Goal: Transaction & Acquisition: Obtain resource

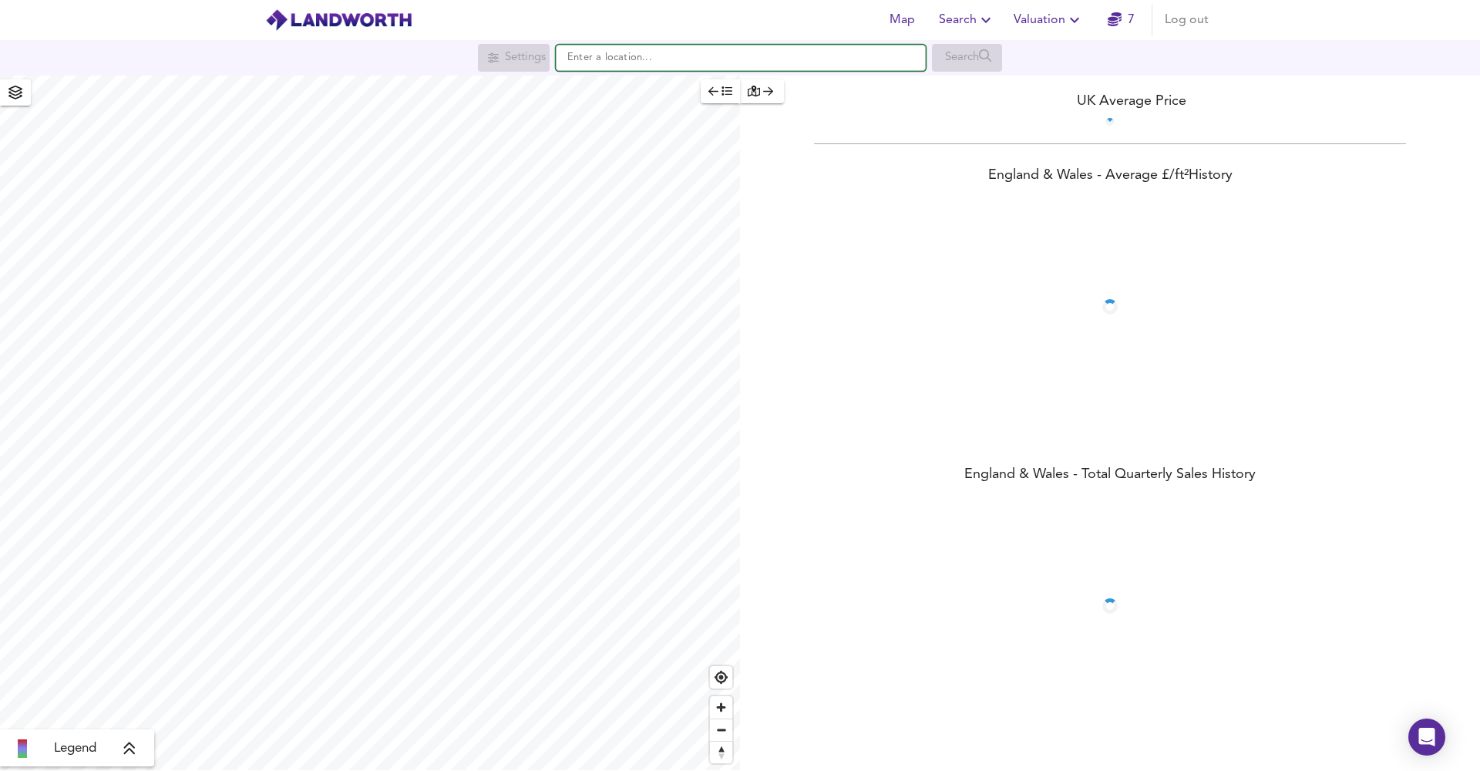
click at [754, 55] on input "text" at bounding box center [741, 58] width 370 height 26
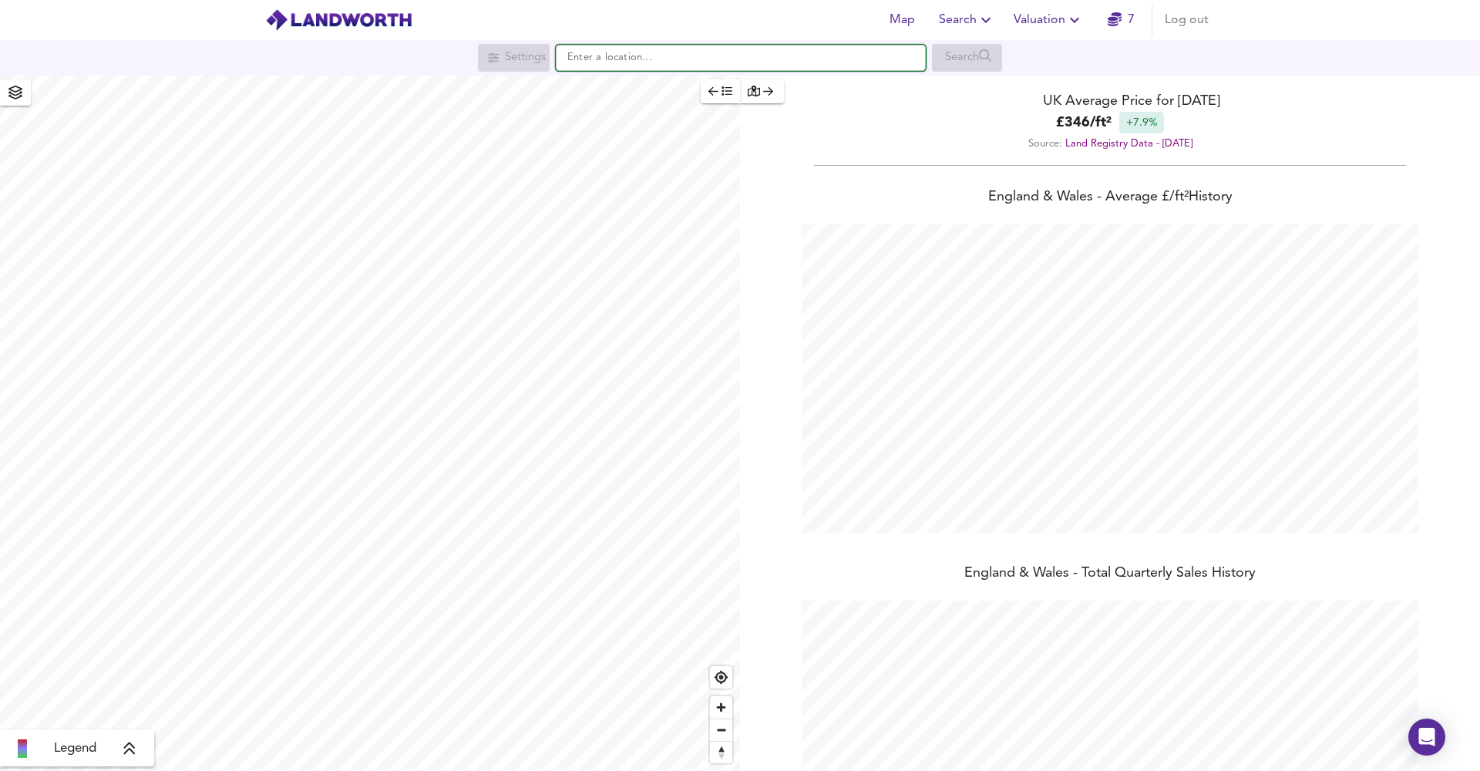
scroll to position [771, 1480]
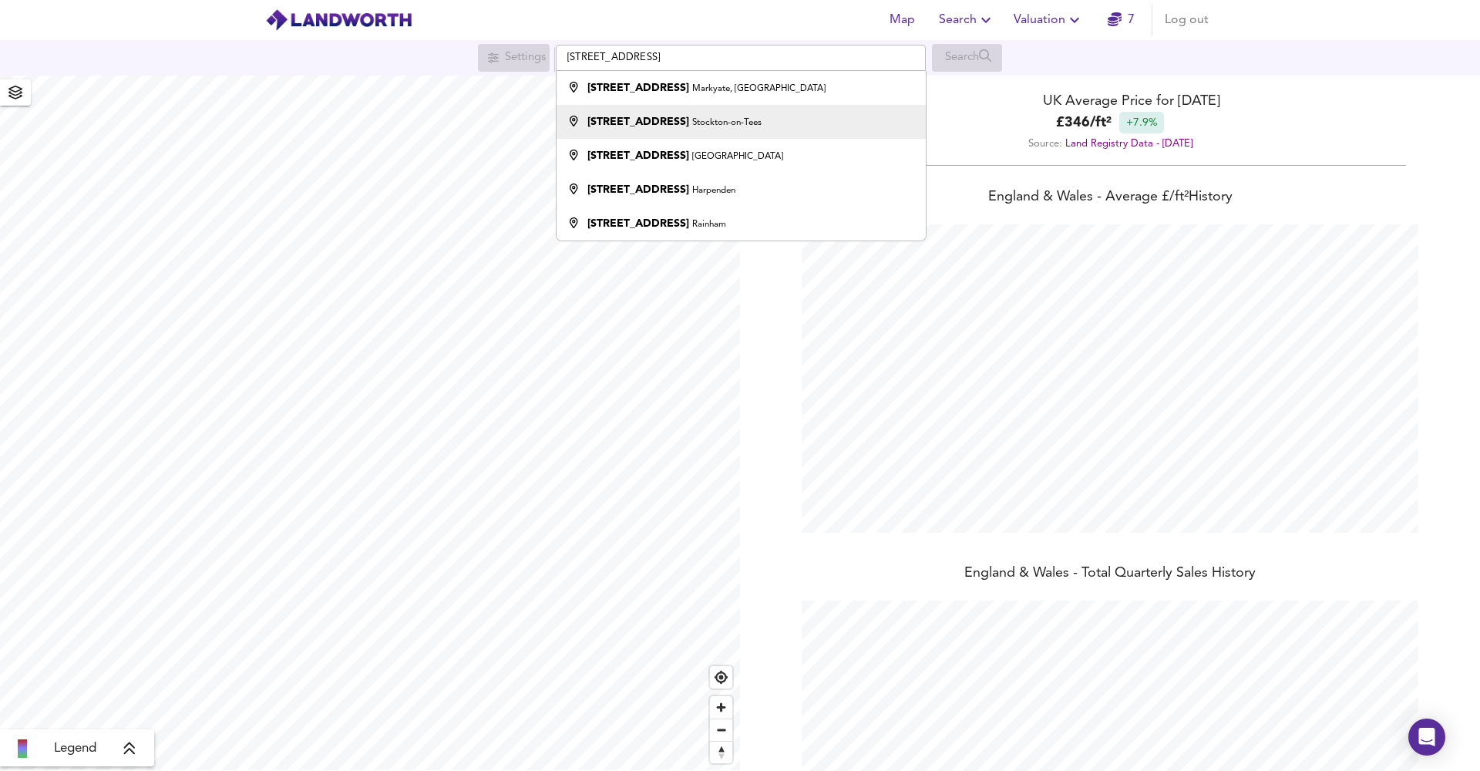
click at [798, 120] on div "[STREET_ADDRESS]-on-Tees" at bounding box center [737, 121] width 354 height 15
type input "[STREET_ADDRESS]-on-Tees"
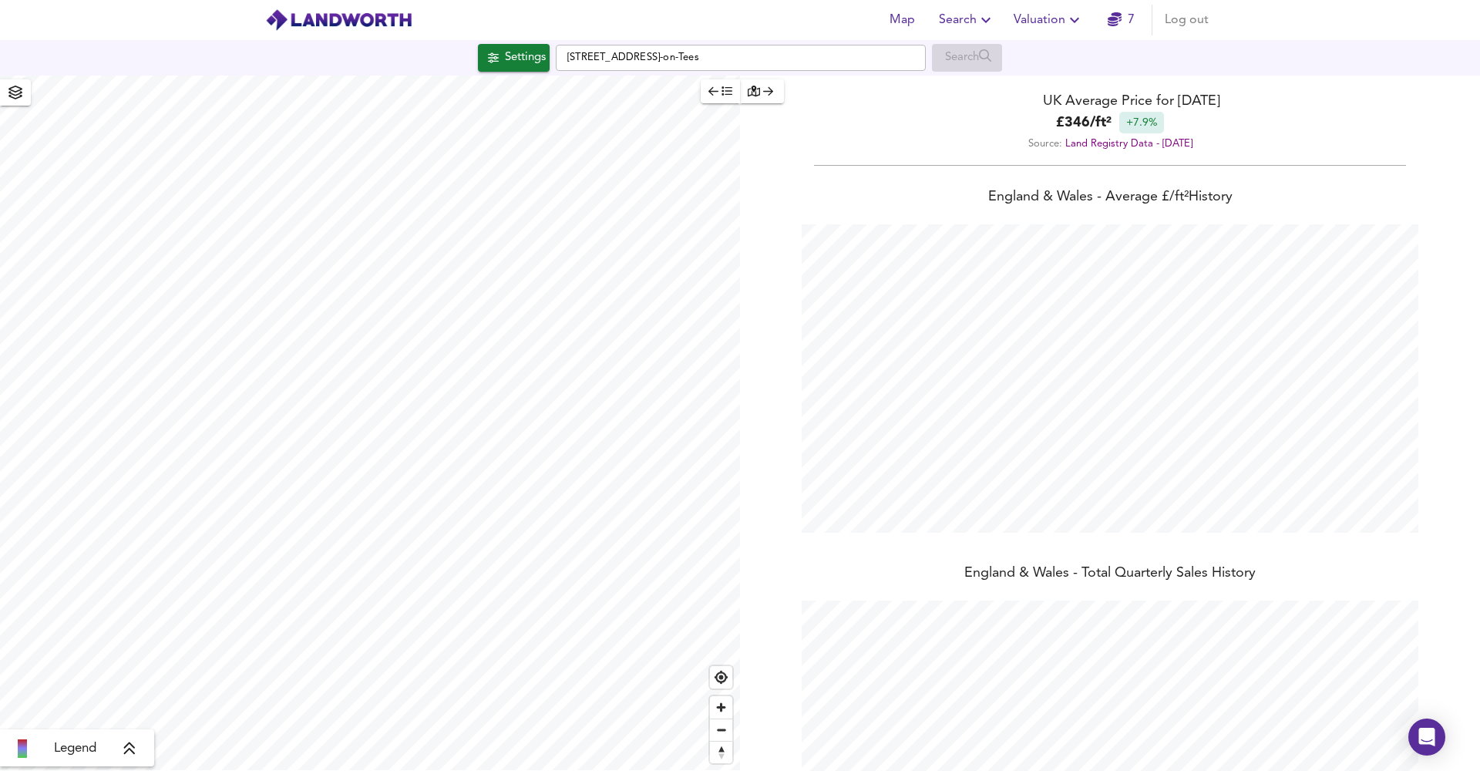
click at [1054, 18] on span "Valuation" at bounding box center [1048, 20] width 70 height 22
click at [1032, 52] on li "New Valuation Report" at bounding box center [1048, 56] width 184 height 28
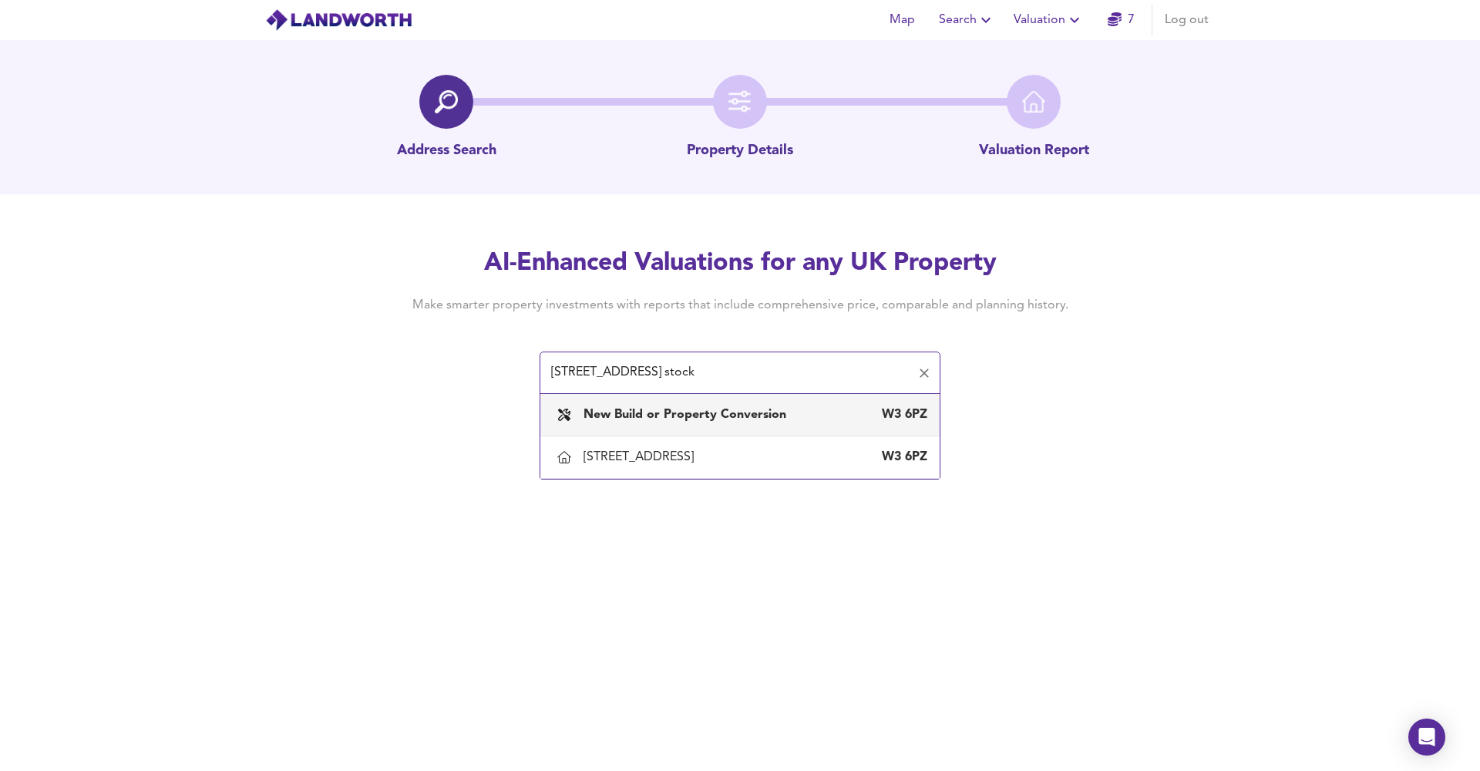
drag, startPoint x: 779, startPoint y: 368, endPoint x: 641, endPoint y: 368, distance: 138.0
click at [642, 368] on input "[STREET_ADDRESS] stock" at bounding box center [728, 372] width 364 height 29
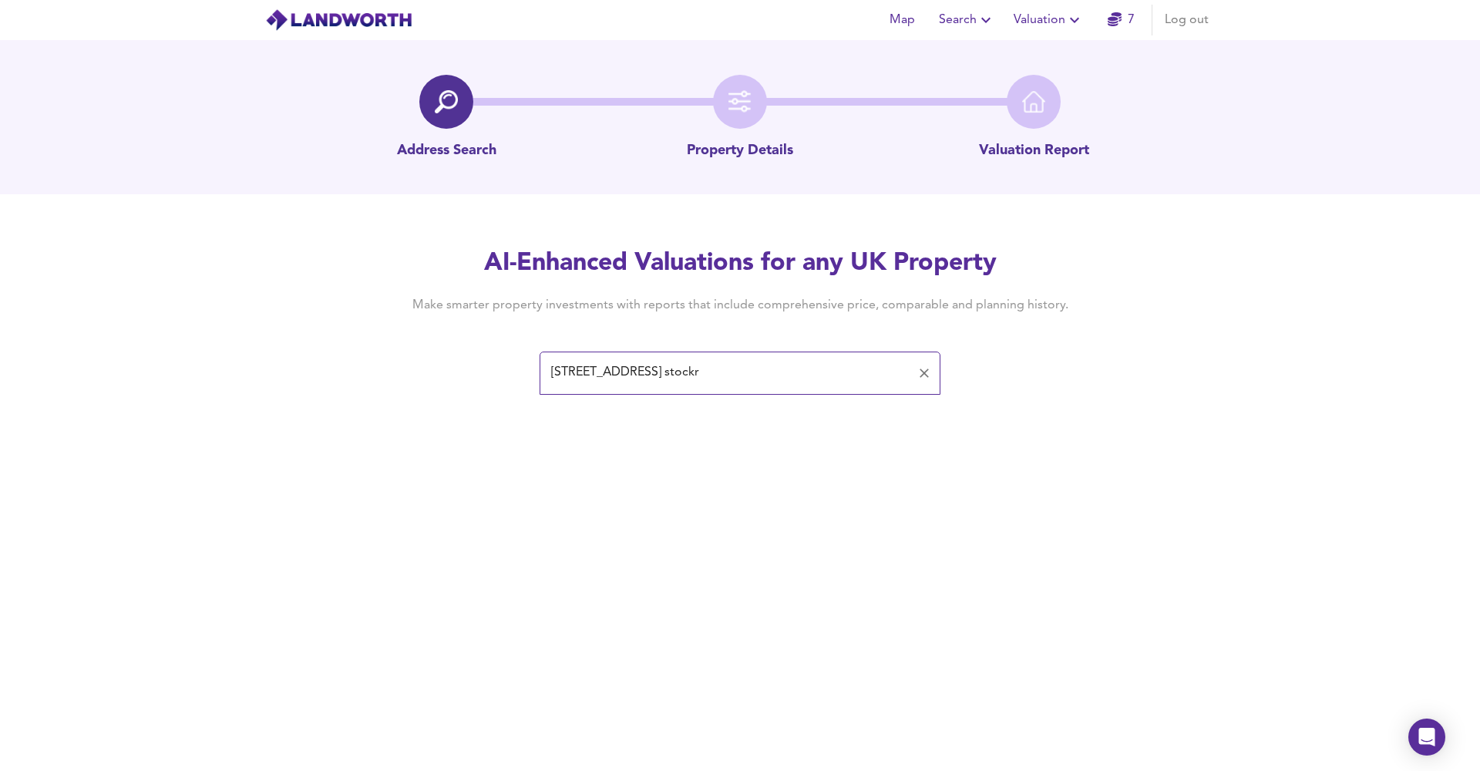
type input "[STREET_ADDRESS] stock"
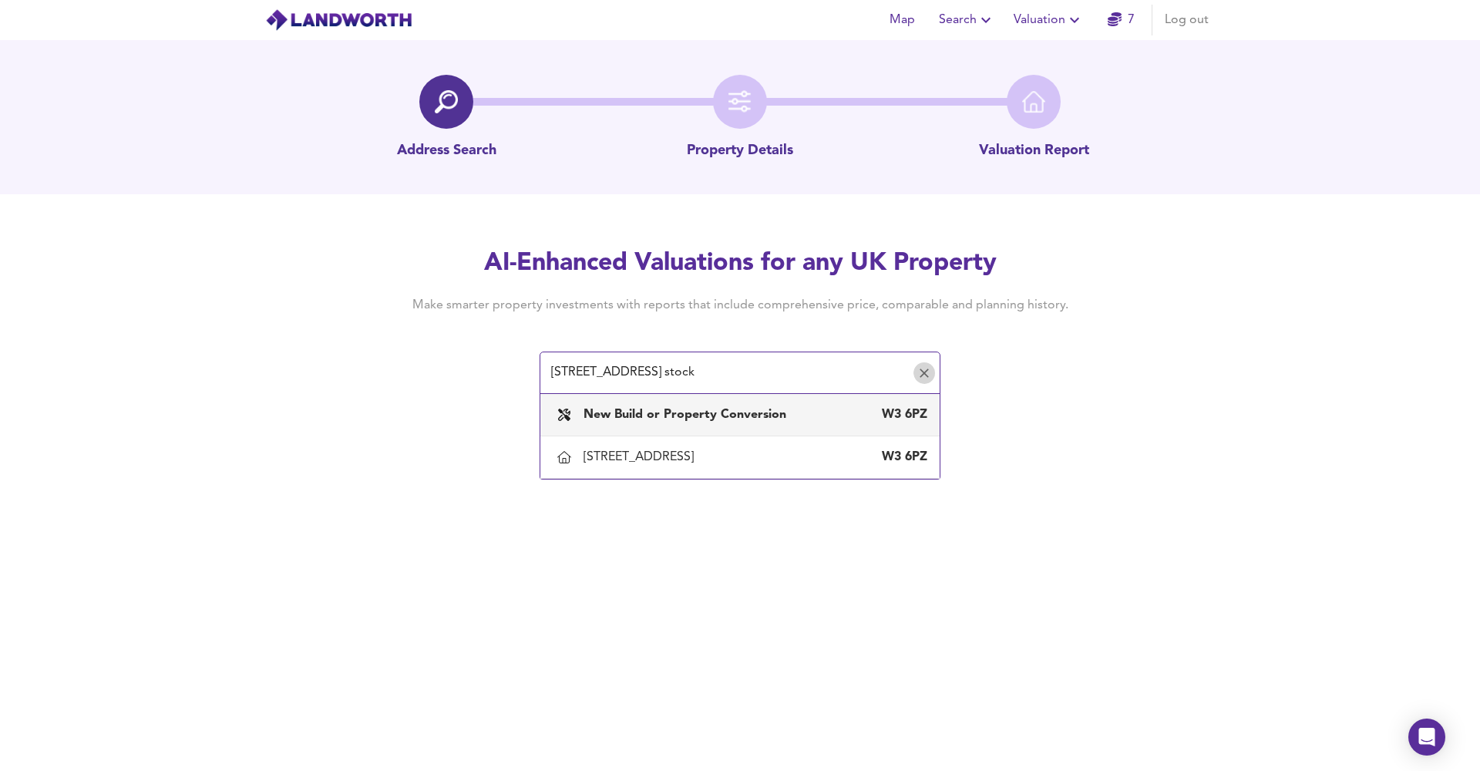
click at [929, 378] on icon "Clear" at bounding box center [923, 372] width 15 height 15
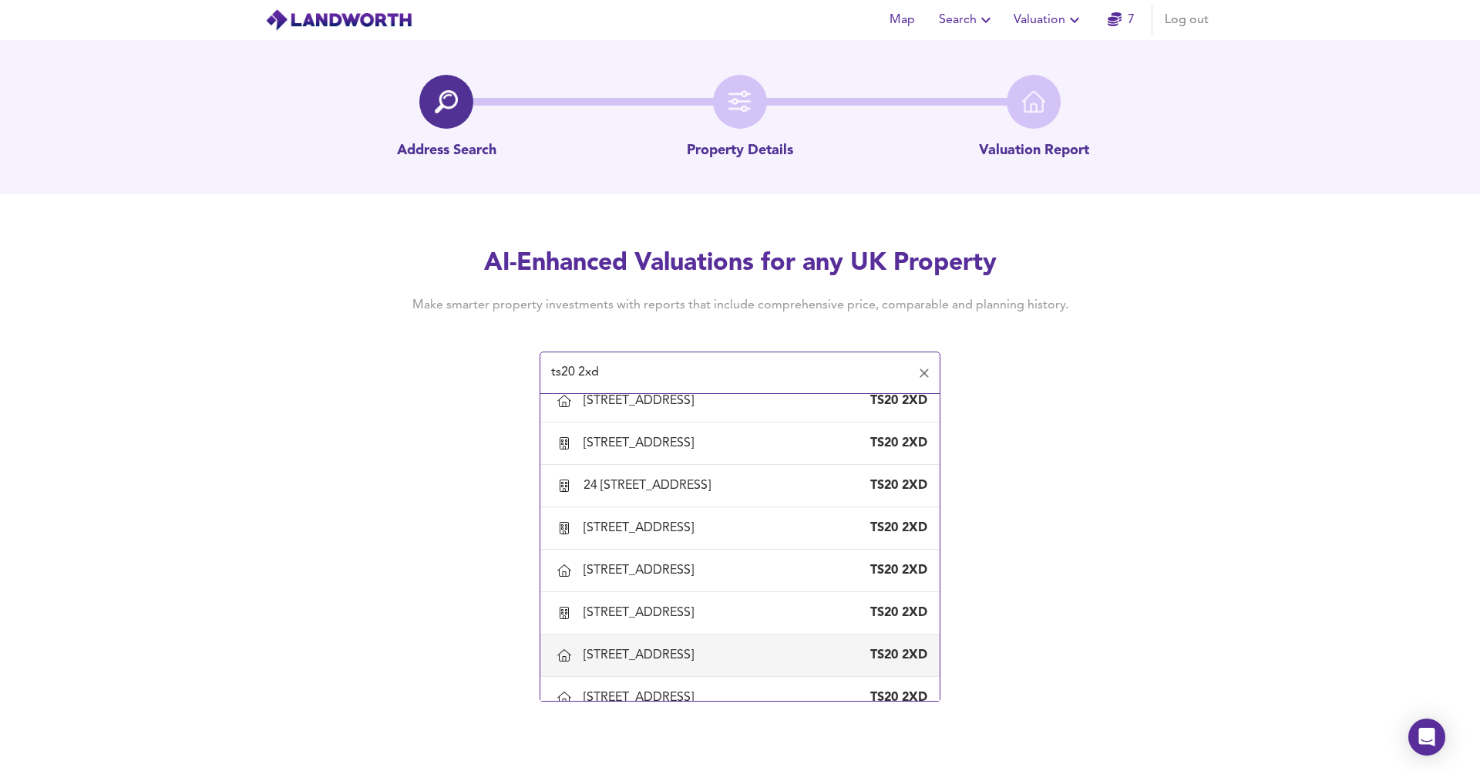
scroll to position [1284, 0]
click at [667, 574] on div "[STREET_ADDRESS]" at bounding box center [641, 571] width 116 height 17
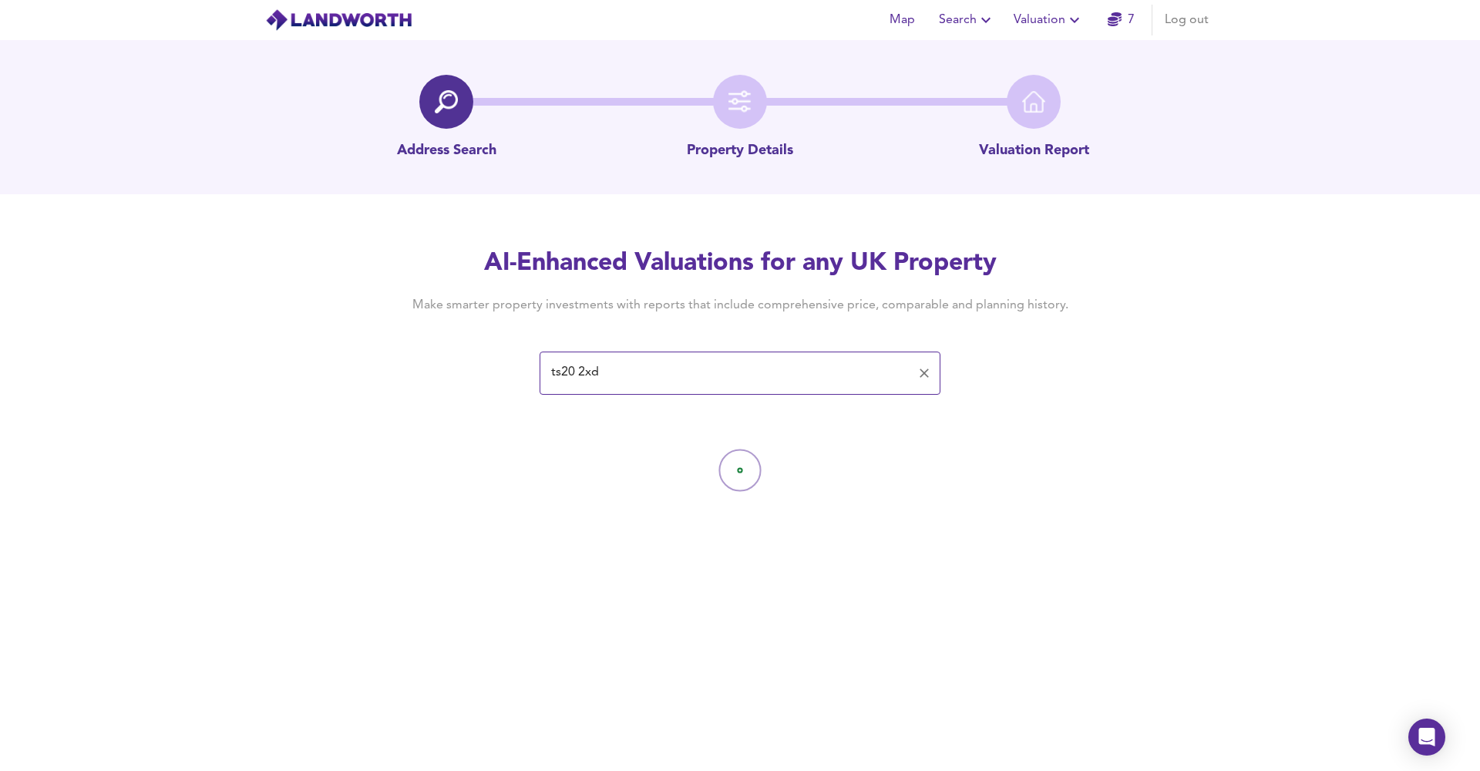
type input "[STREET_ADDRESS]"
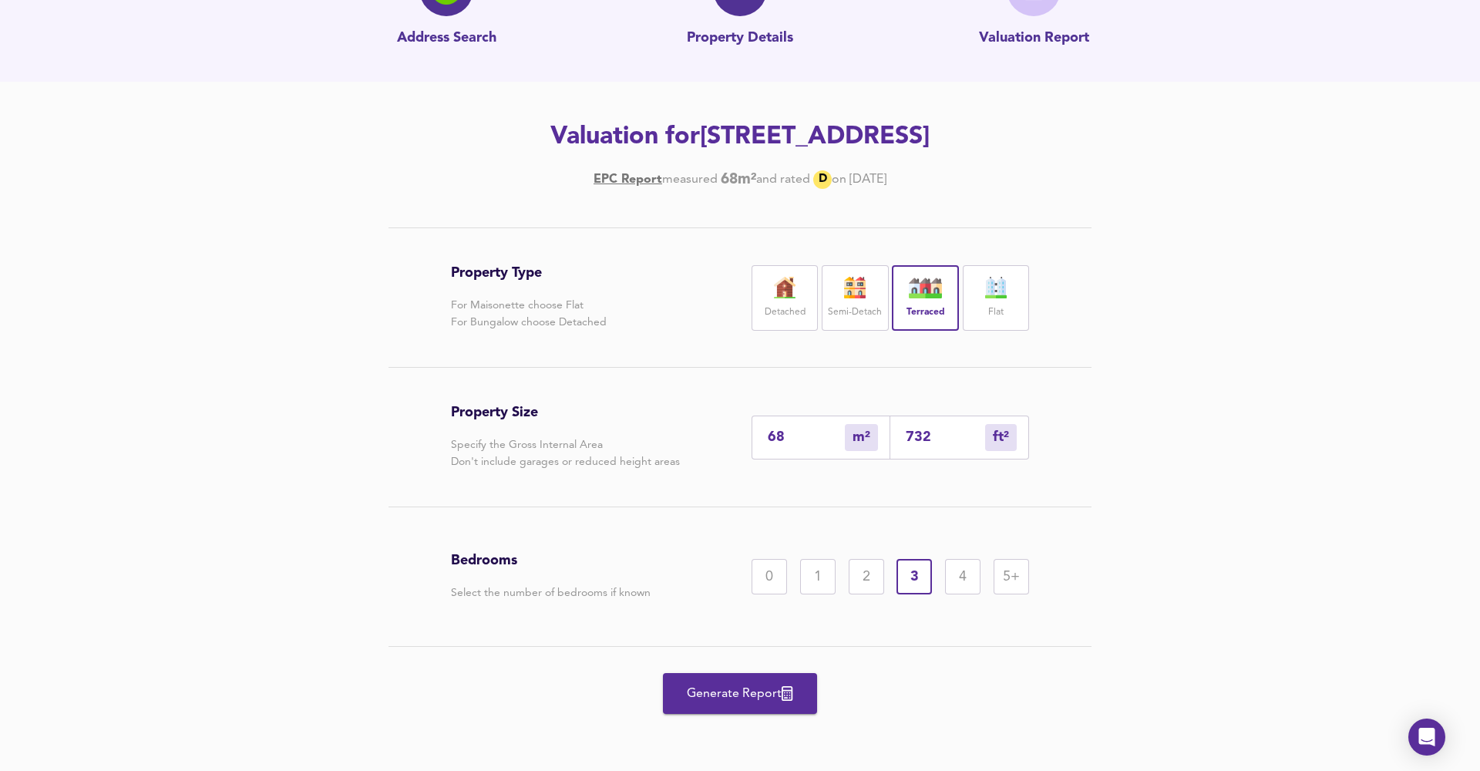
scroll to position [113, 0]
click at [703, 691] on span "Generate Report" at bounding box center [739, 694] width 123 height 22
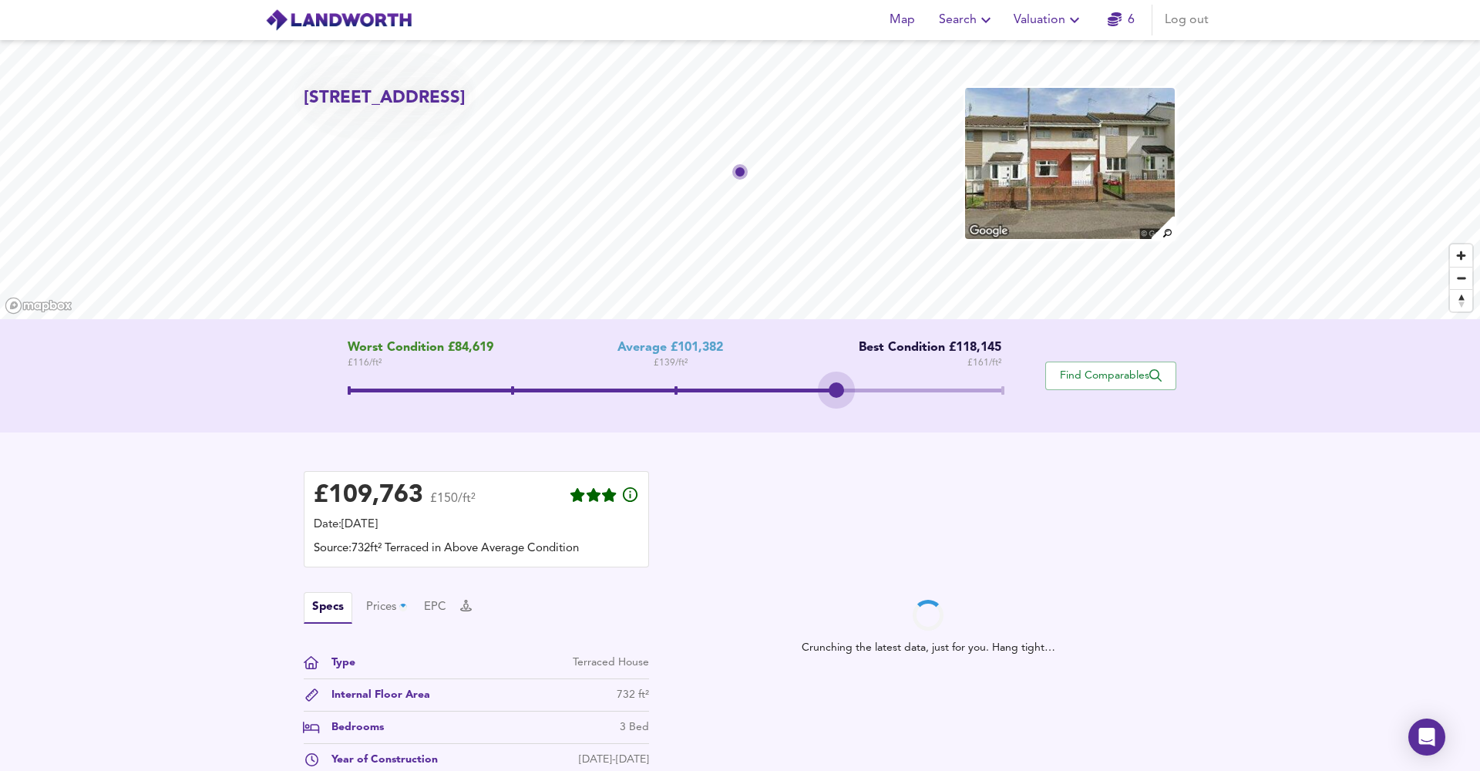
click at [842, 391] on span at bounding box center [675, 390] width 654 height 4
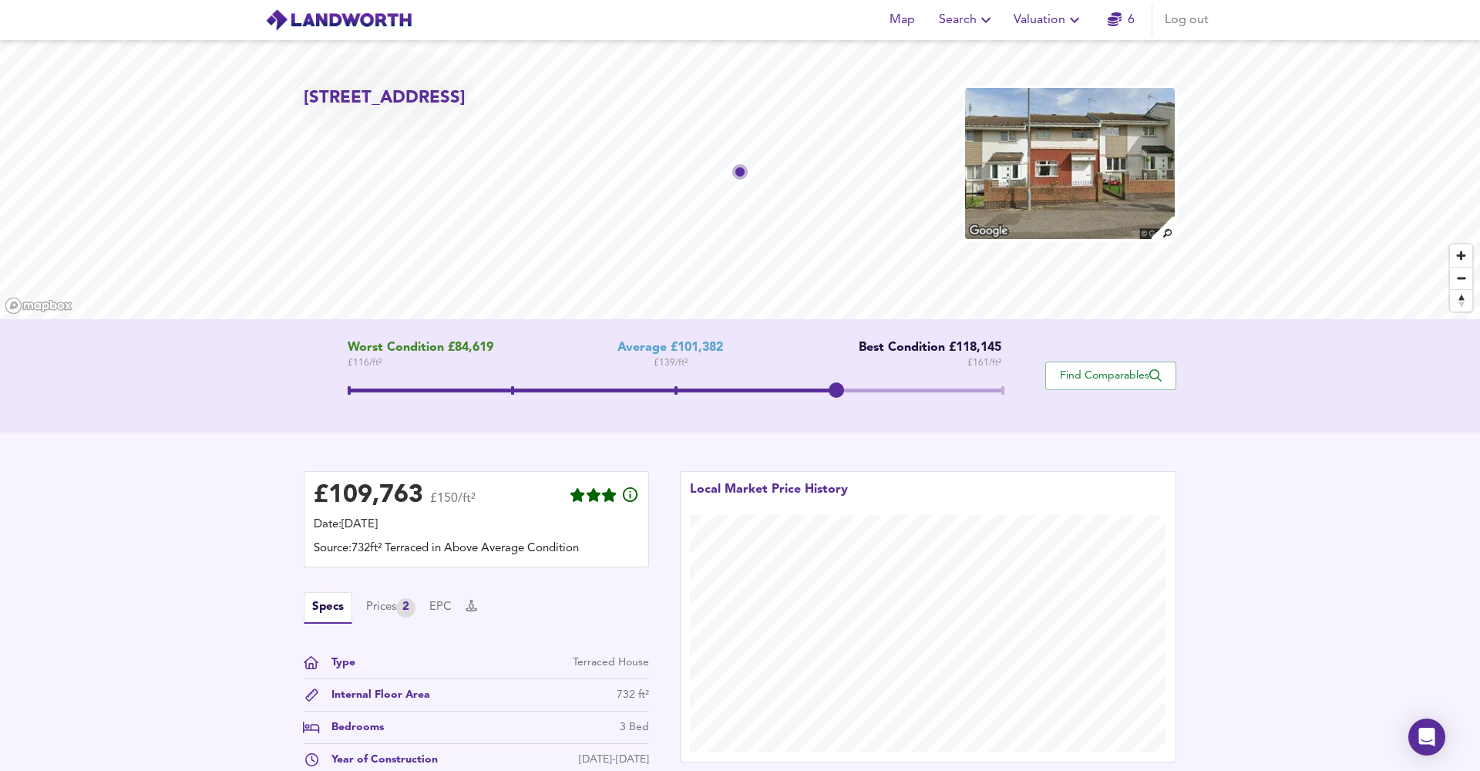
click at [676, 391] on span at bounding box center [675, 392] width 654 height 28
click at [841, 395] on span at bounding box center [675, 392] width 654 height 28
